Goal: Transaction & Acquisition: Purchase product/service

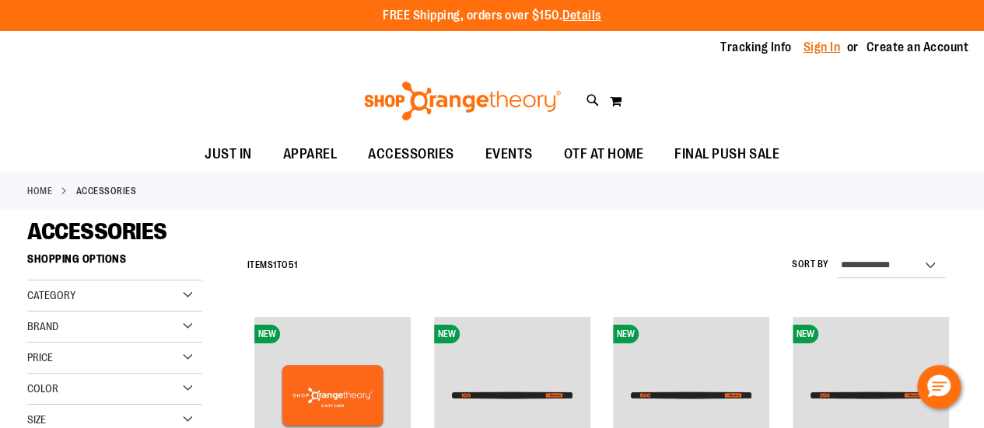
click at [822, 45] on link "Sign In" at bounding box center [821, 47] width 37 height 17
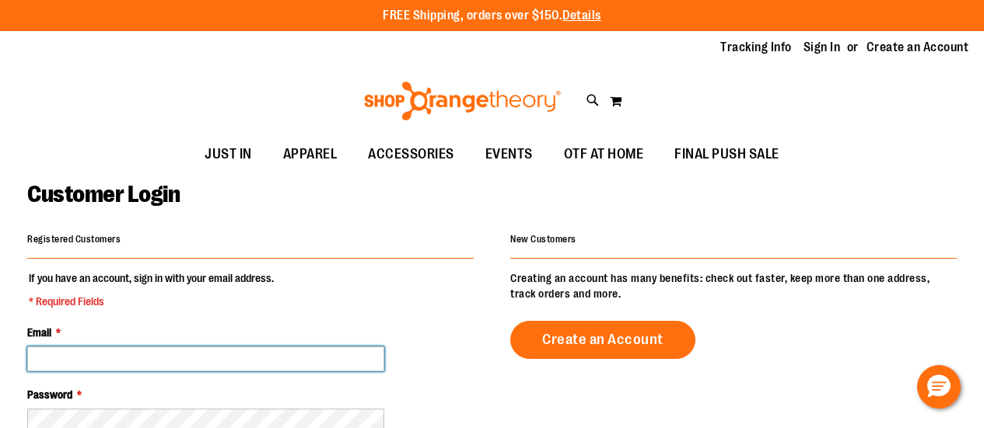
type input "**********"
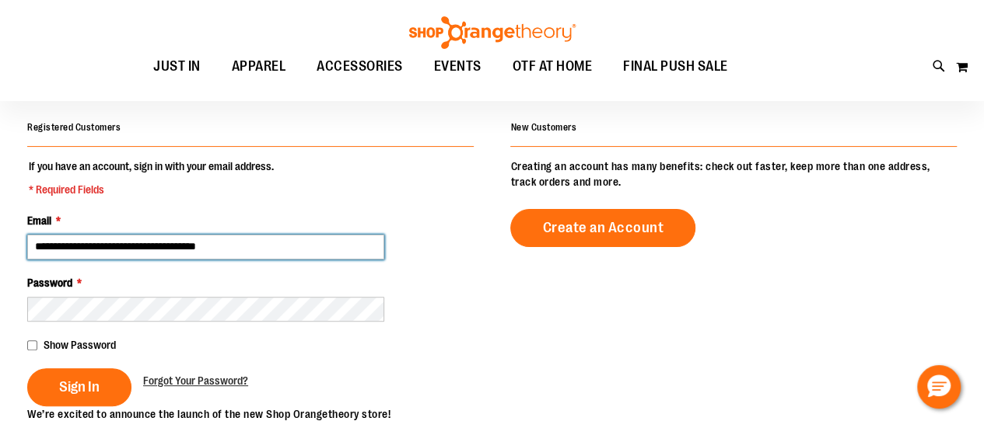
scroll to position [156, 0]
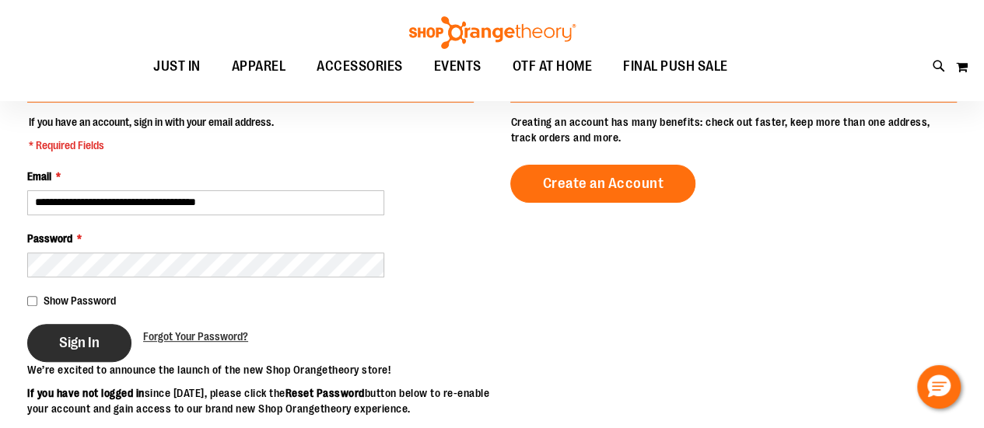
click at [89, 344] on span "Sign In" at bounding box center [79, 342] width 40 height 17
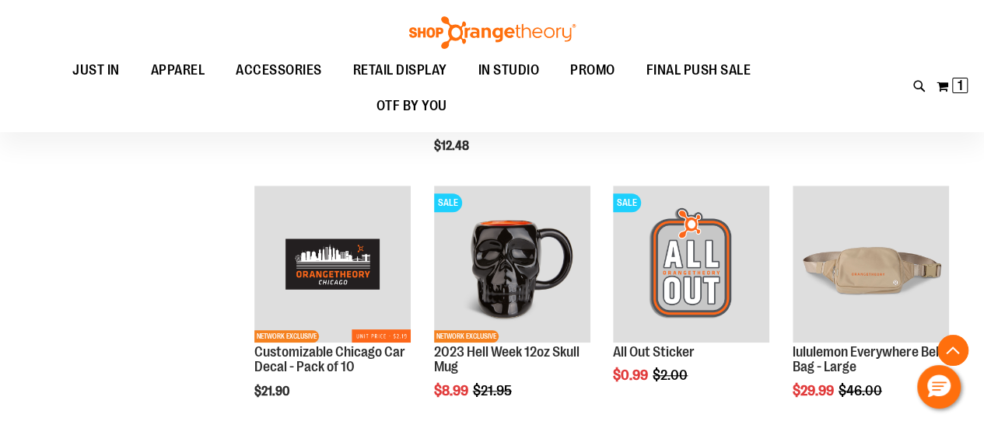
scroll to position [466, 0]
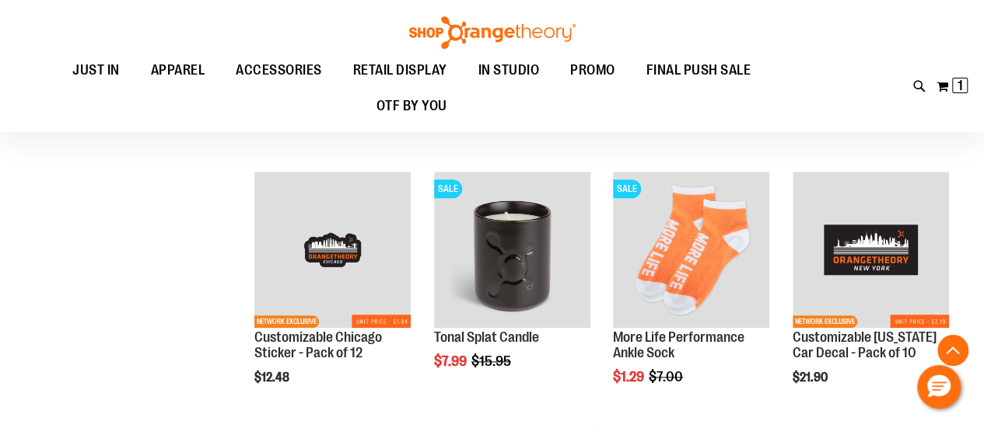
scroll to position [699, 0]
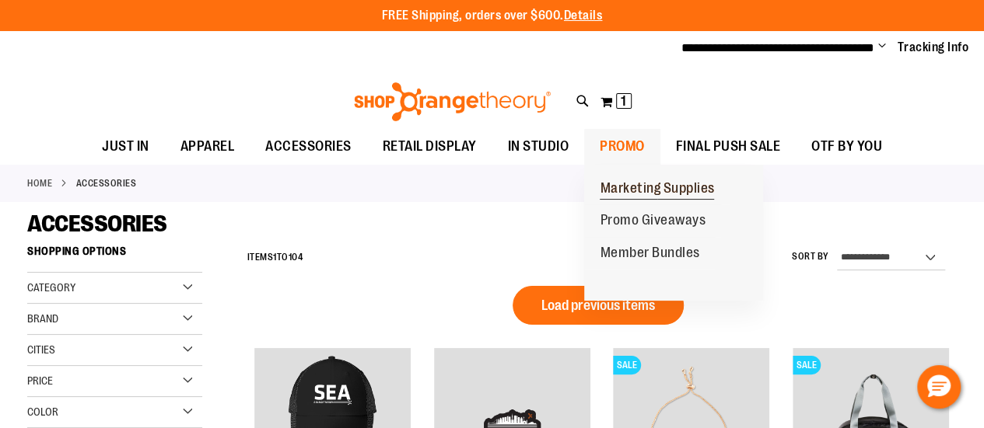
click at [631, 186] on span "Marketing Supplies" at bounding box center [657, 189] width 114 height 19
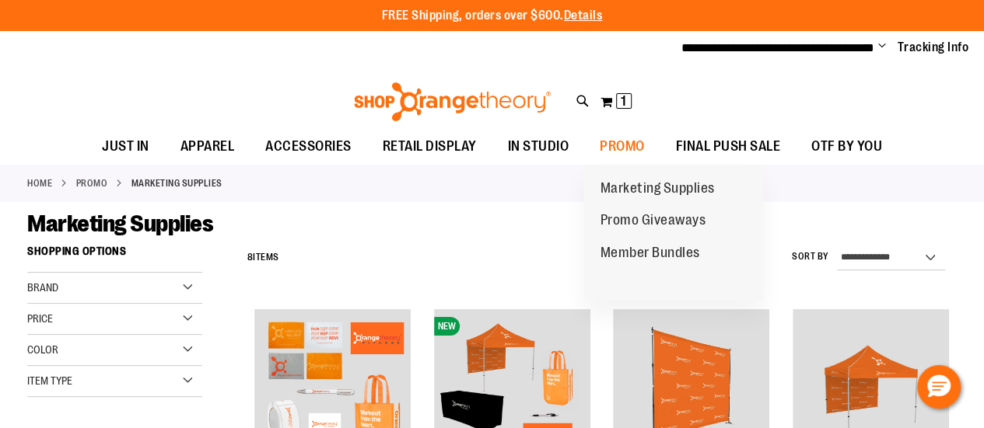
click at [642, 222] on span "Promo Giveaways" at bounding box center [653, 221] width 106 height 19
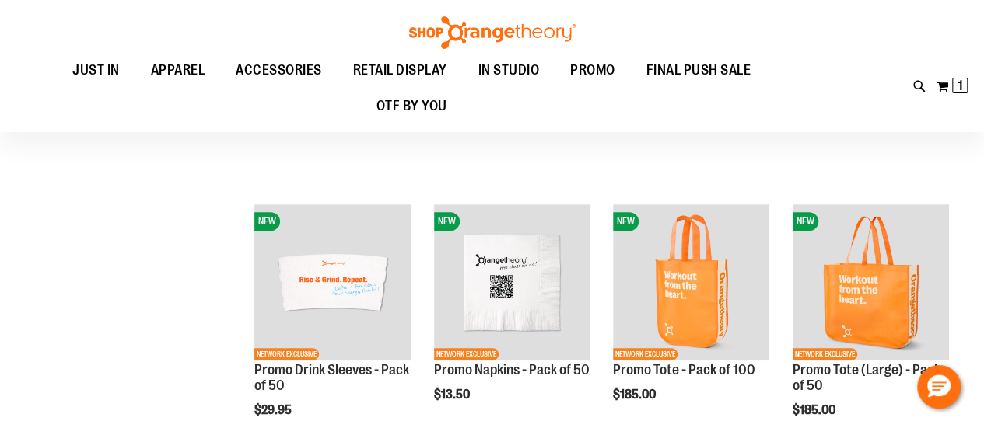
scroll to position [232, 0]
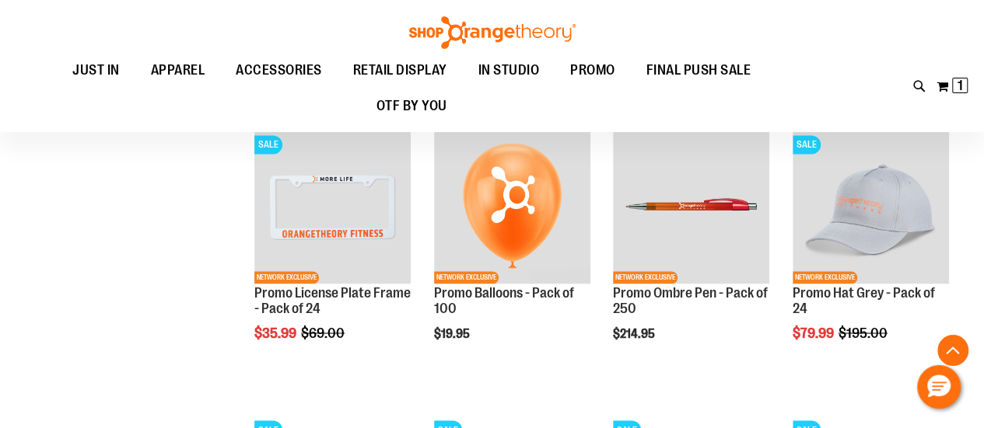
scroll to position [1165, 0]
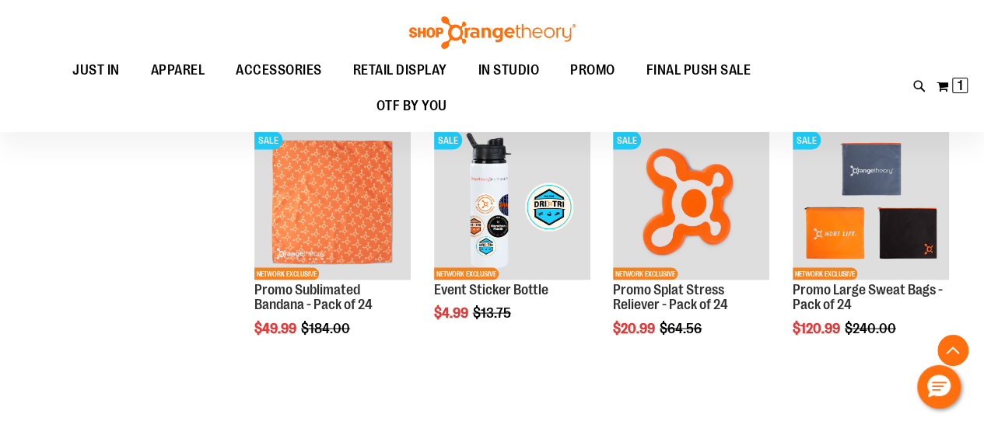
scroll to position [1243, 0]
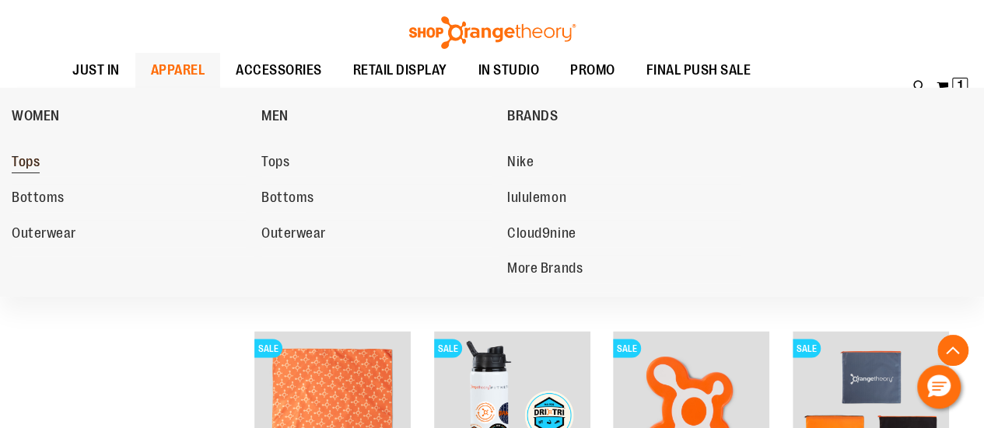
click at [33, 159] on span "Tops" at bounding box center [26, 163] width 28 height 19
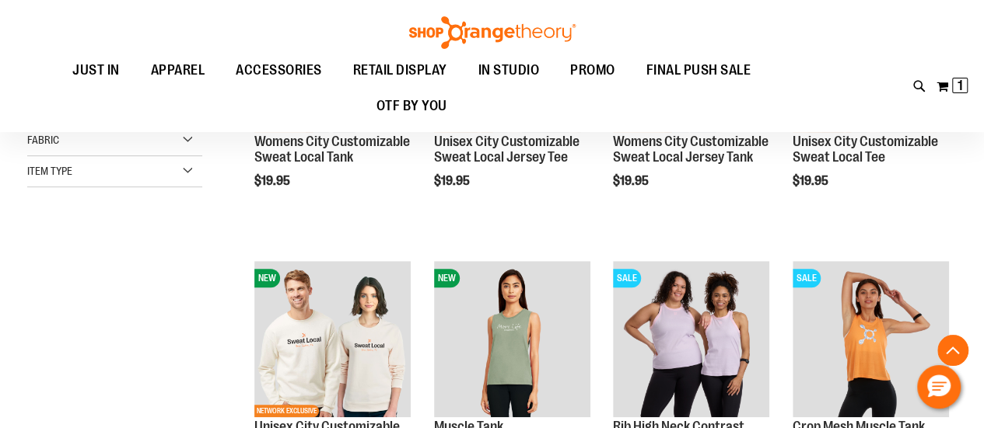
scroll to position [334, 0]
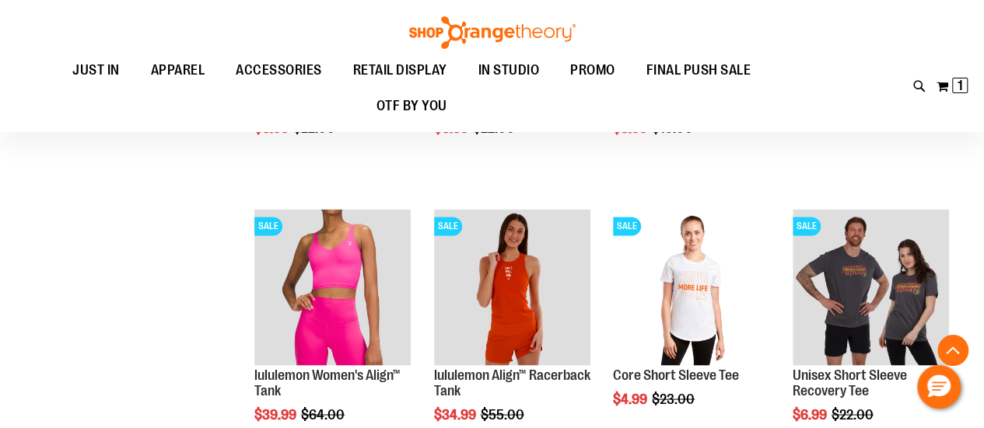
scroll to position [1244, 0]
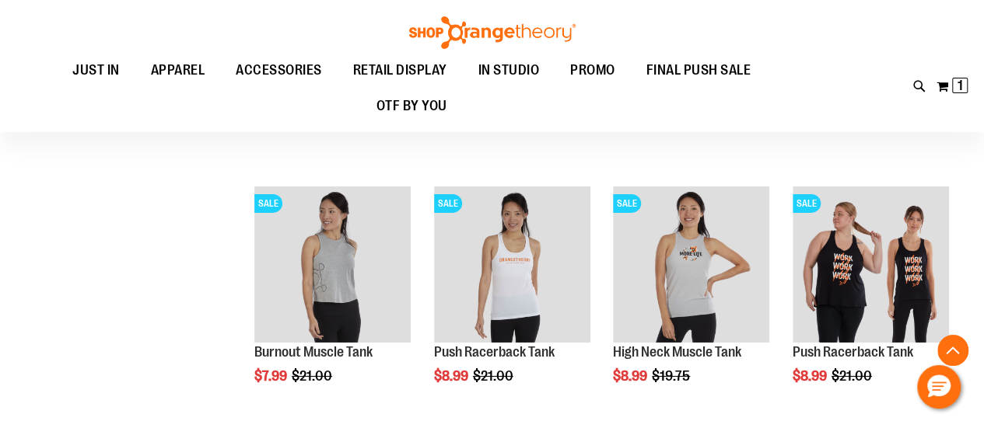
scroll to position [2411, 0]
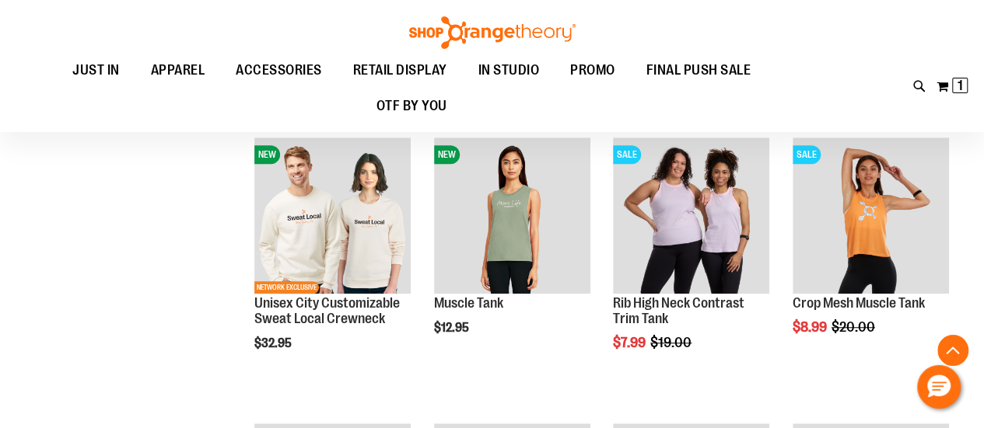
scroll to position [456, 0]
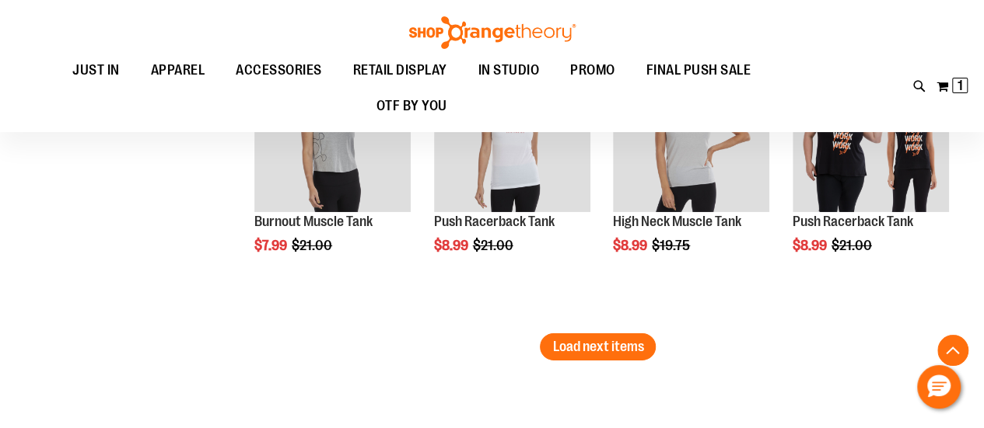
scroll to position [2532, 0]
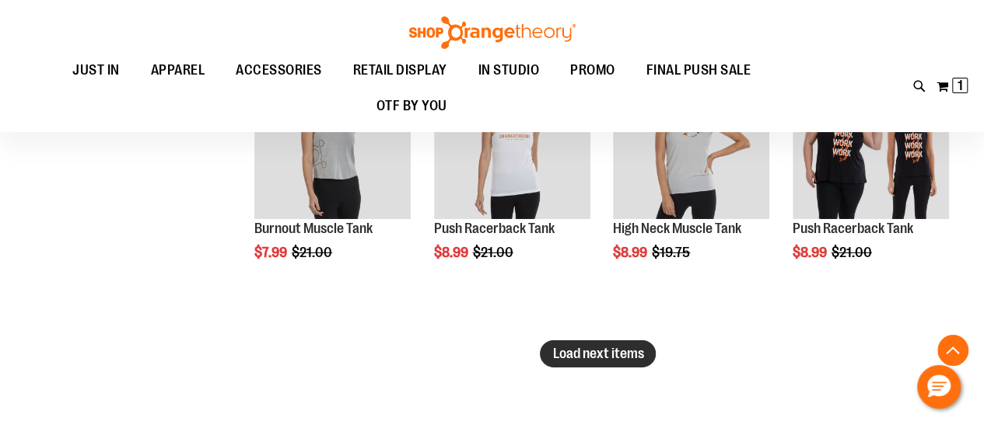
click at [604, 353] on span "Load next items" at bounding box center [597, 354] width 91 height 16
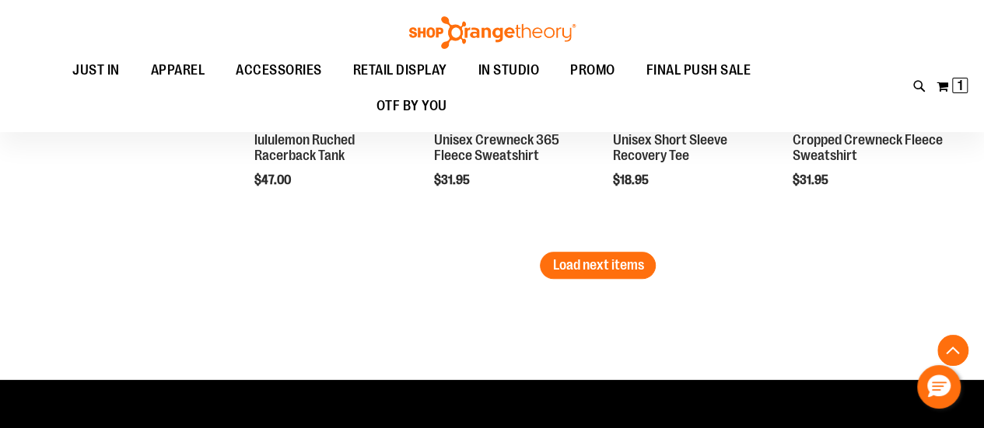
scroll to position [3481, 0]
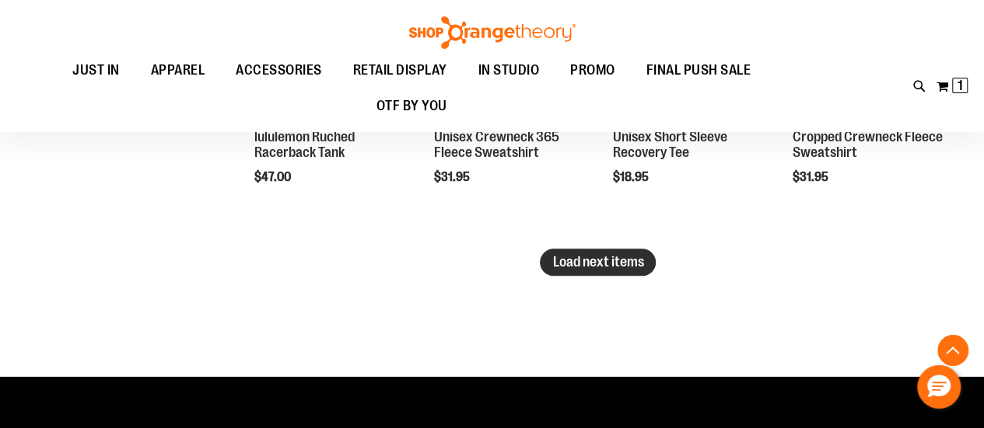
click at [578, 269] on span "Load next items" at bounding box center [597, 262] width 91 height 16
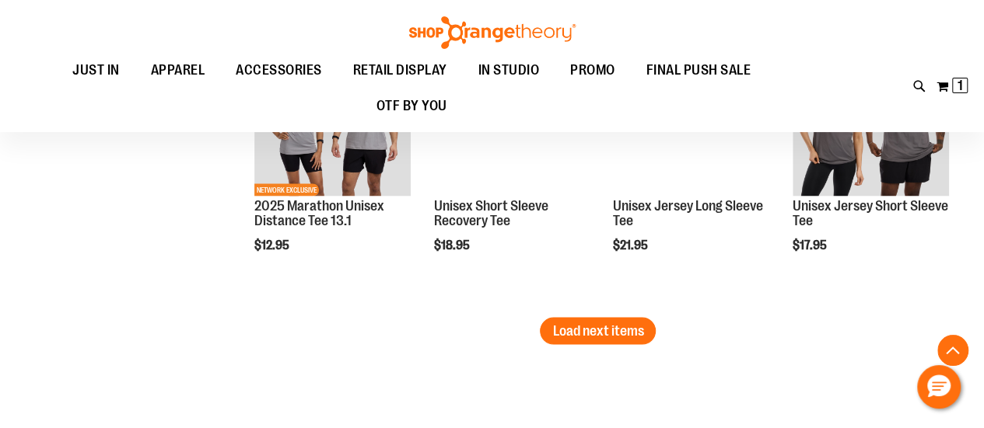
scroll to position [4274, 0]
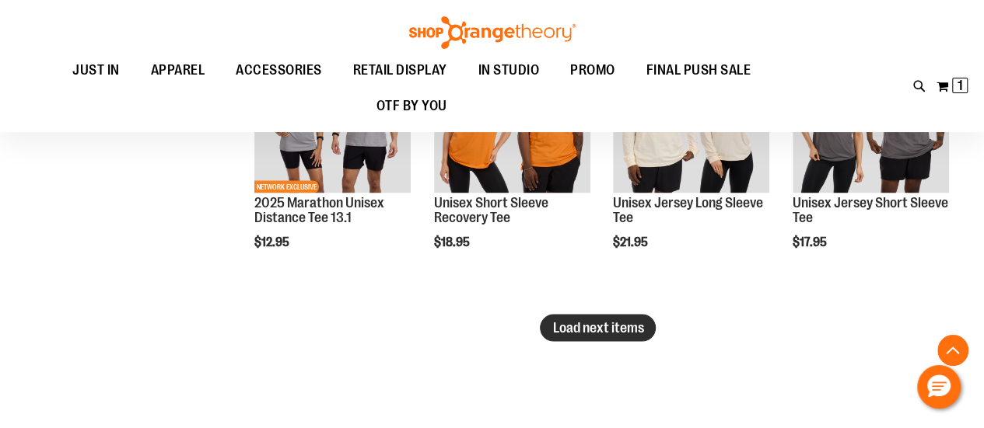
click at [602, 333] on span "Load next items" at bounding box center [597, 328] width 91 height 16
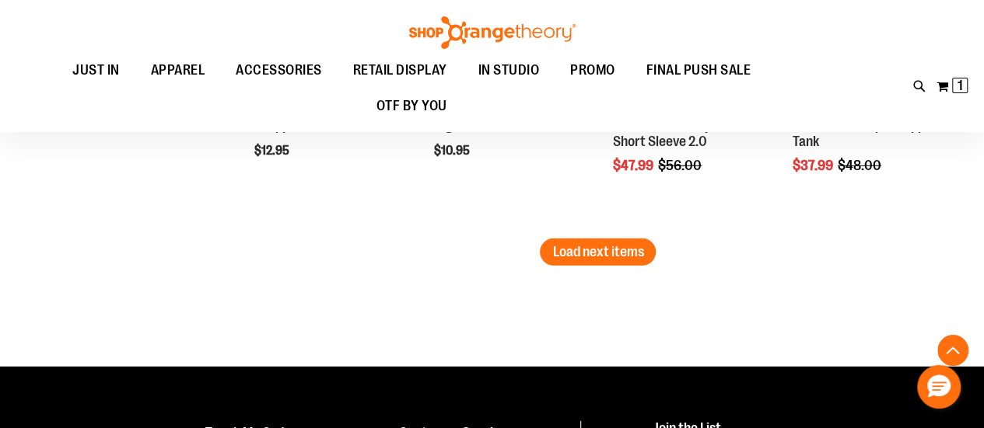
scroll to position [5220, 0]
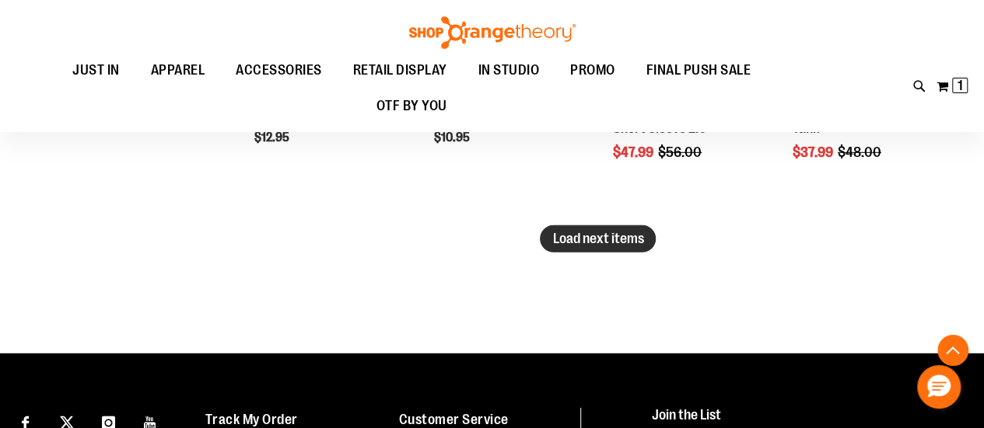
click at [605, 238] on span "Load next items" at bounding box center [597, 239] width 91 height 16
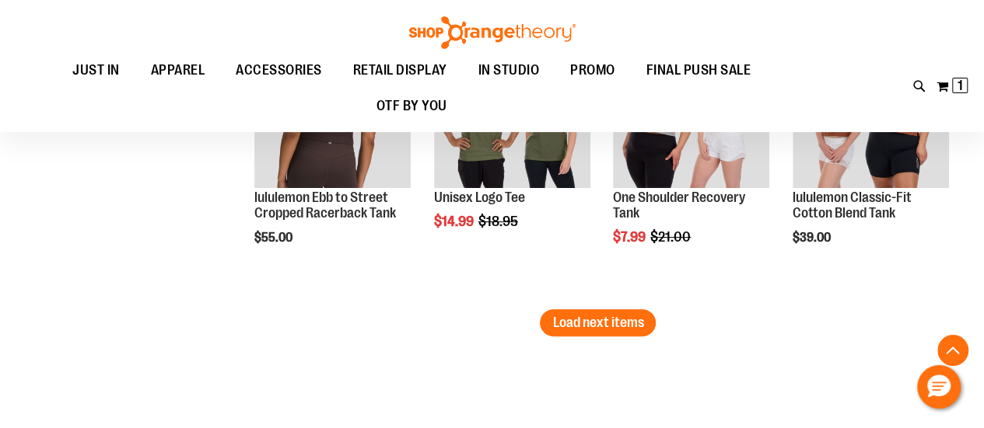
scroll to position [5977, 0]
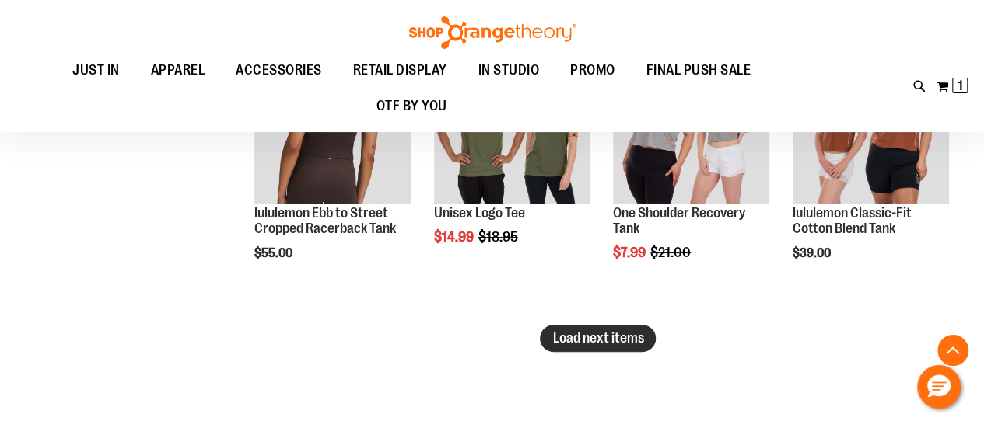
click at [610, 337] on span "Load next items" at bounding box center [597, 338] width 91 height 16
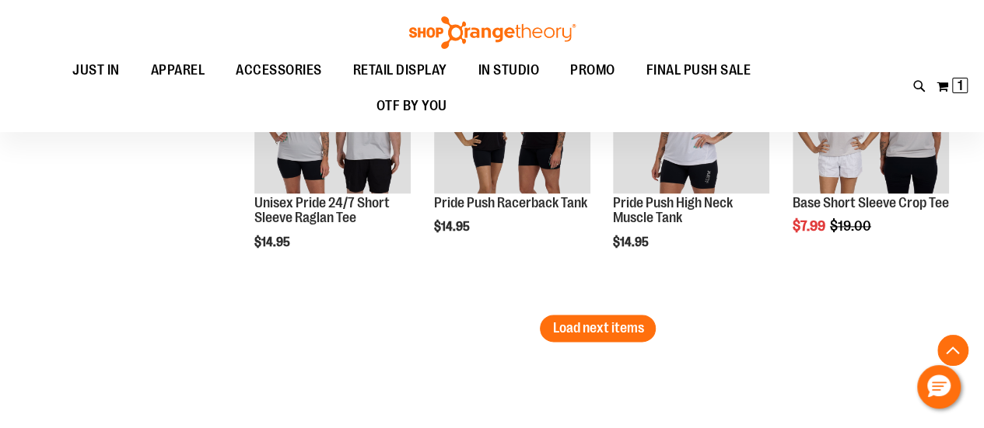
scroll to position [6860, 0]
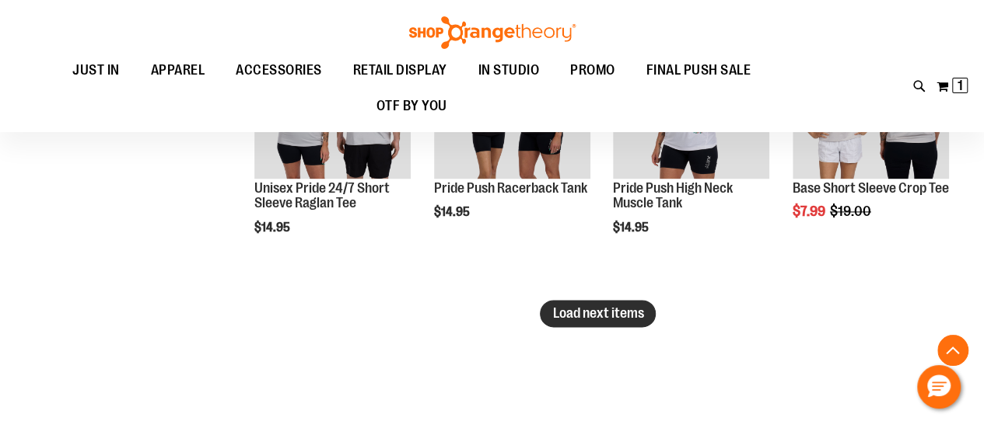
click at [605, 320] on span "Load next items" at bounding box center [597, 314] width 91 height 16
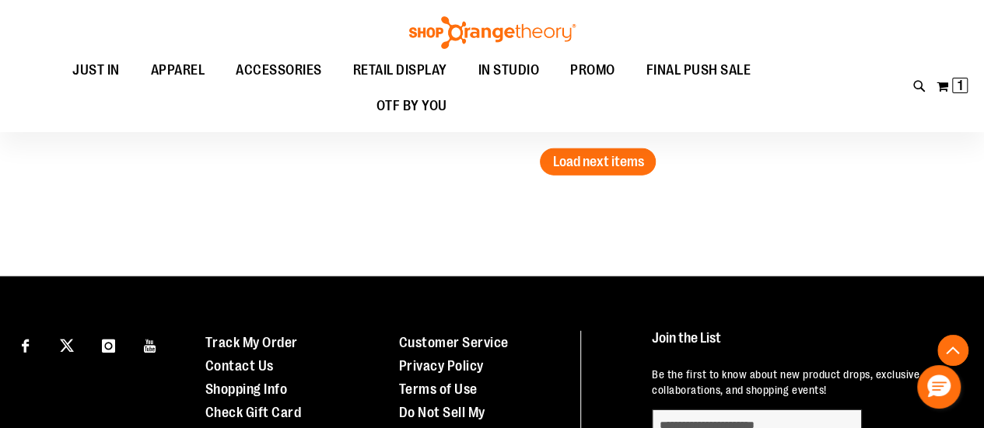
scroll to position [7871, 0]
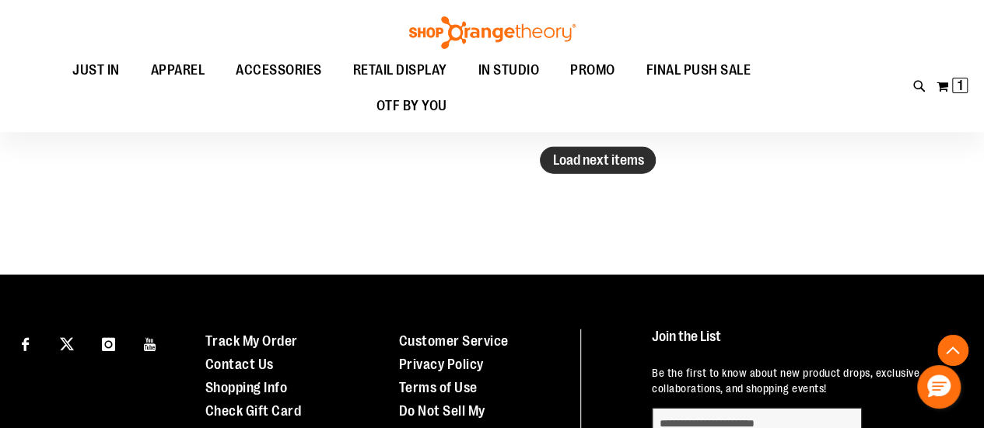
click at [614, 159] on span "Load next items" at bounding box center [597, 160] width 91 height 16
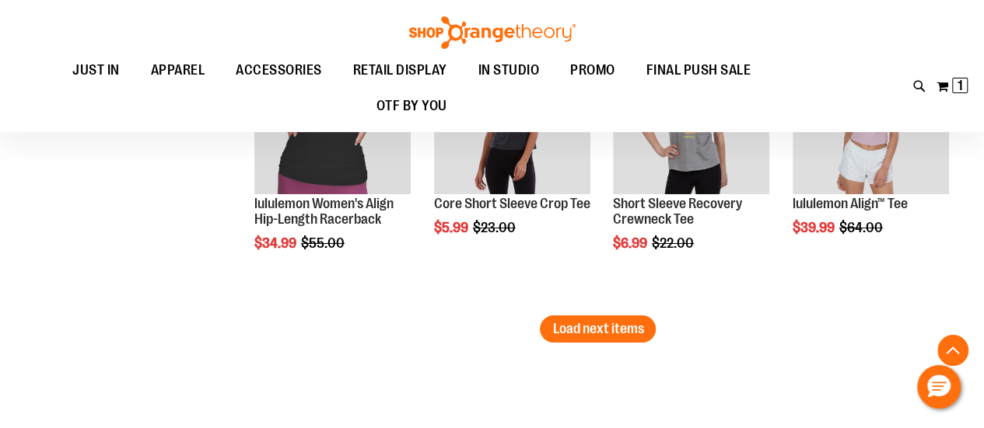
scroll to position [8568, 0]
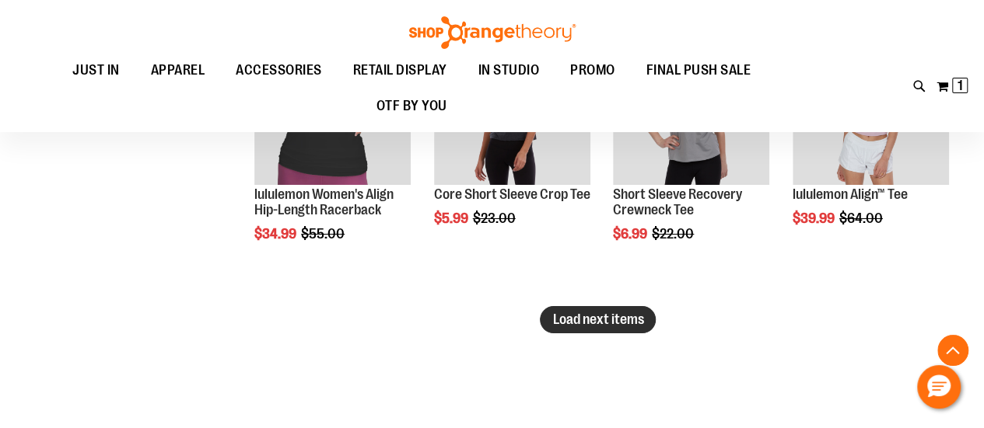
click at [606, 324] on span "Load next items" at bounding box center [597, 320] width 91 height 16
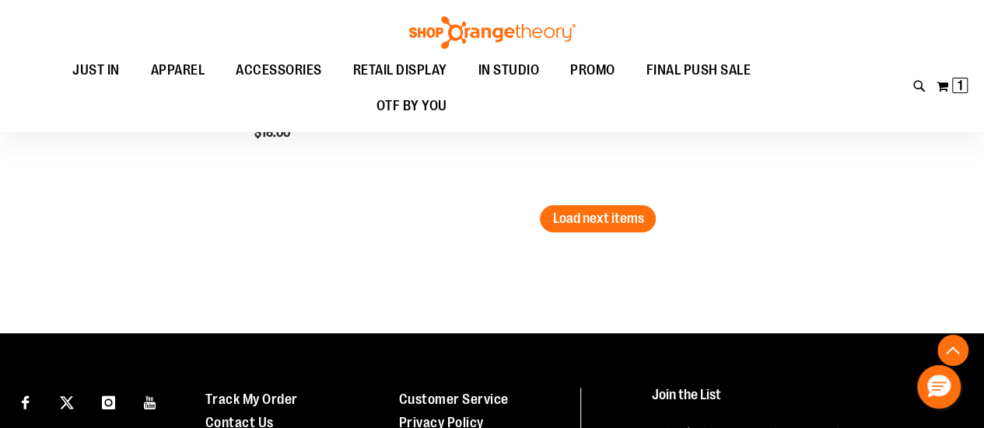
scroll to position [9524, 0]
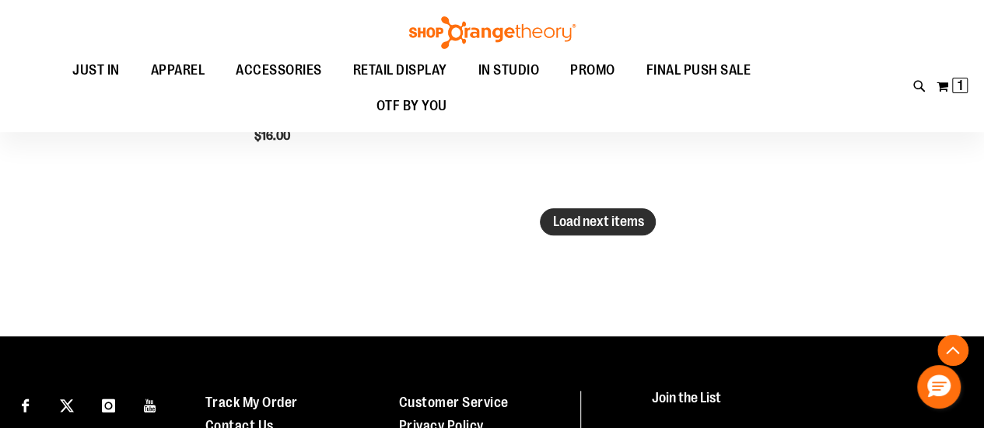
click at [593, 225] on span "Load next items" at bounding box center [597, 222] width 91 height 16
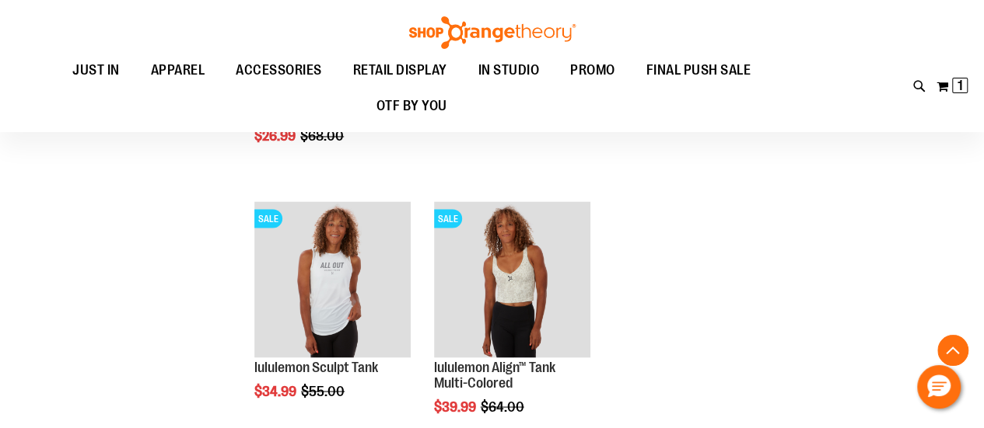
scroll to position [10127, 0]
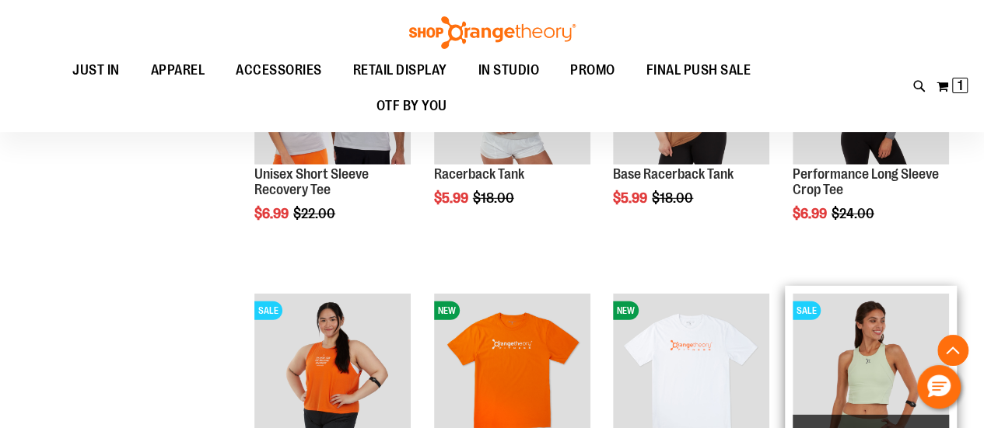
click at [895, 299] on img "product" at bounding box center [870, 372] width 156 height 156
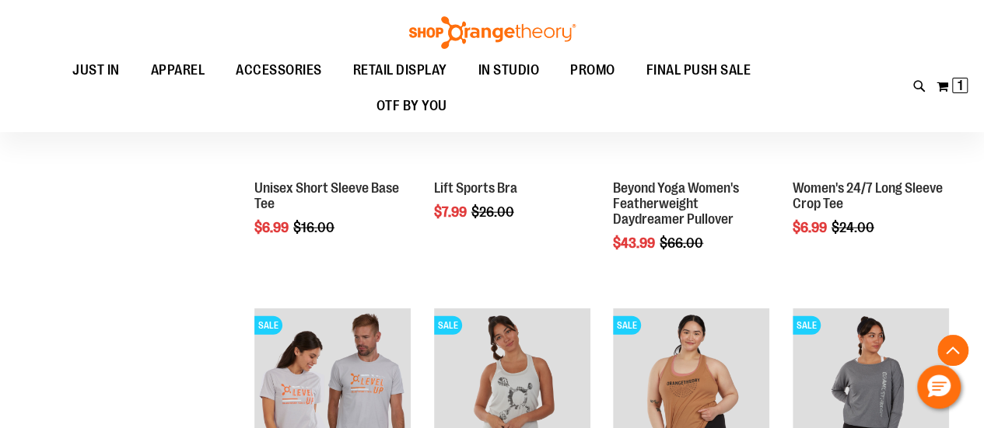
scroll to position [7652, 0]
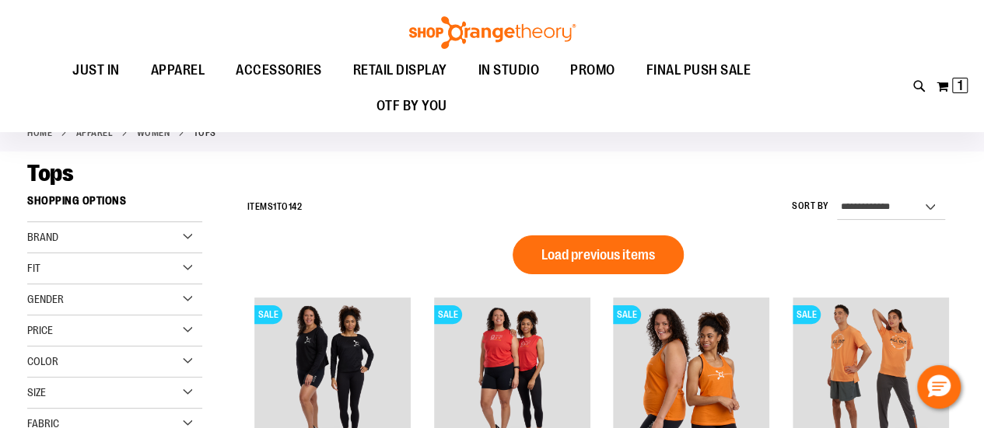
scroll to position [48, 0]
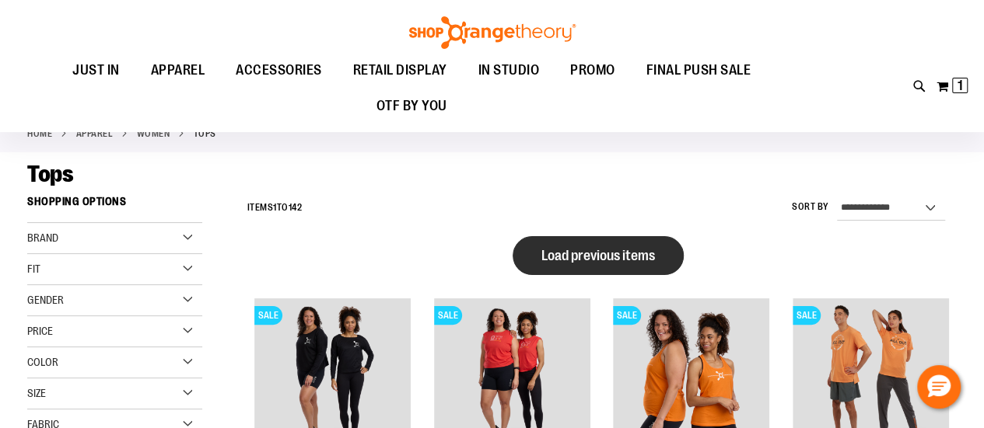
click at [600, 257] on span "Load previous items" at bounding box center [598, 256] width 114 height 16
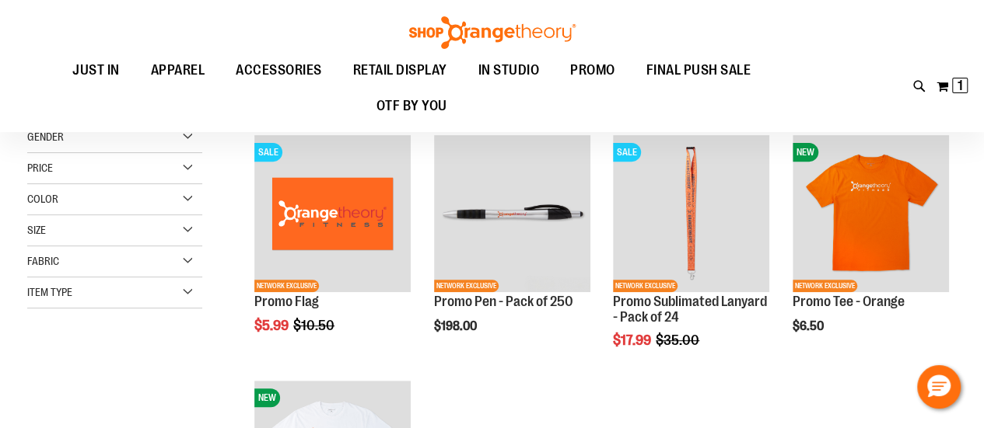
scroll to position [209, 0]
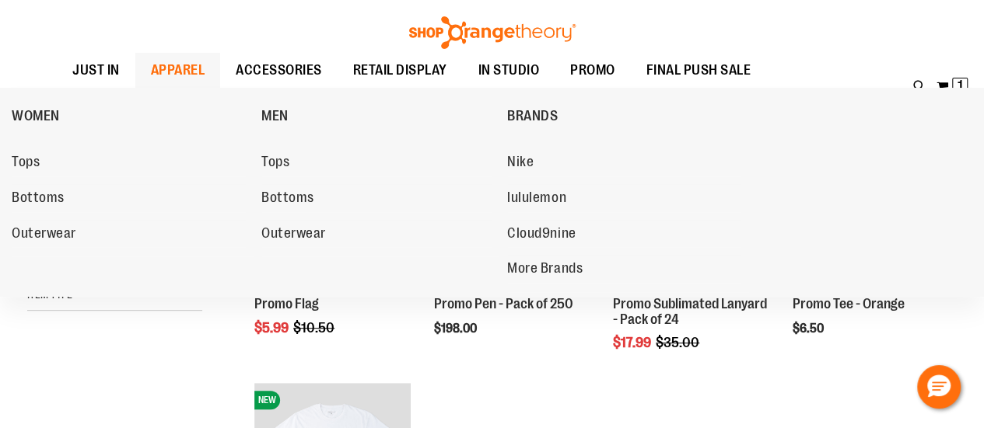
click at [180, 66] on span "APPAREL" at bounding box center [178, 70] width 54 height 35
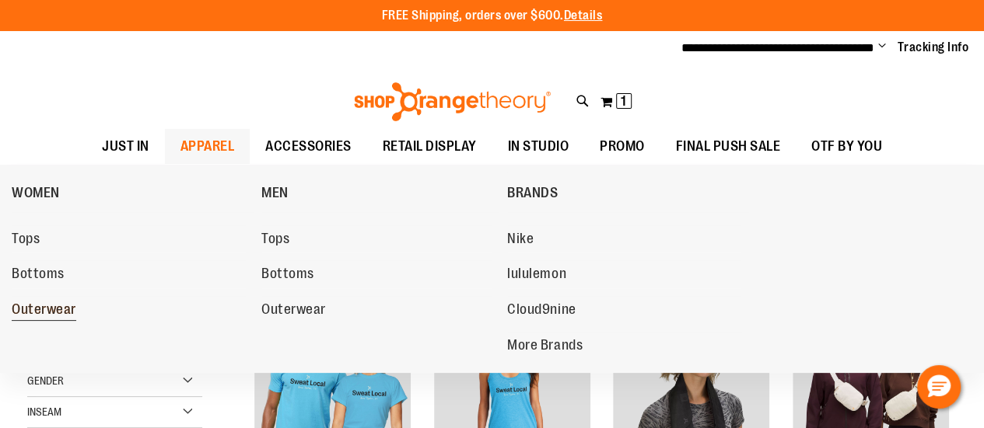
click at [39, 308] on span "Outerwear" at bounding box center [44, 311] width 65 height 19
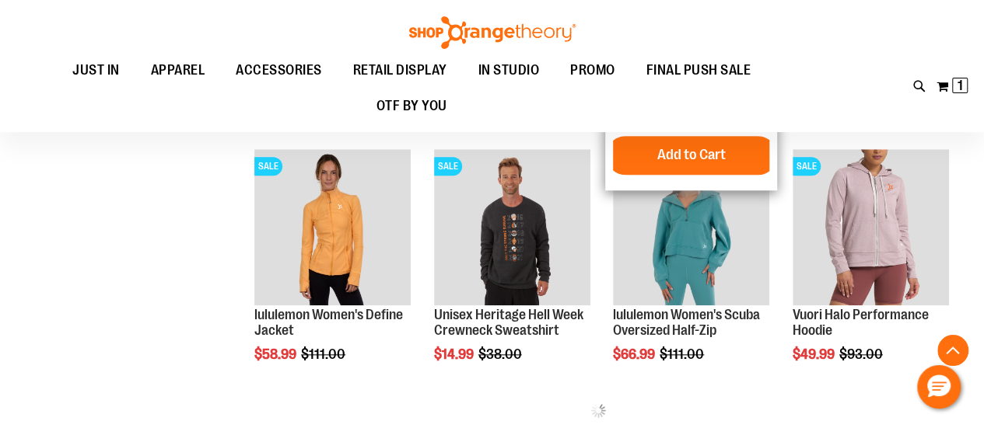
scroll to position [700, 0]
